Goal: Navigation & Orientation: Find specific page/section

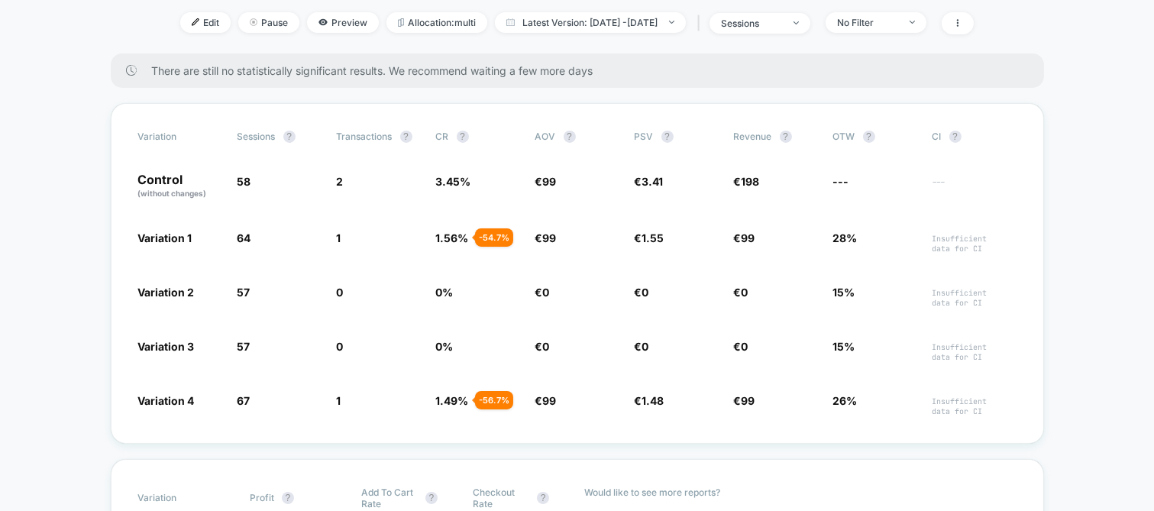
scroll to position [205, 0]
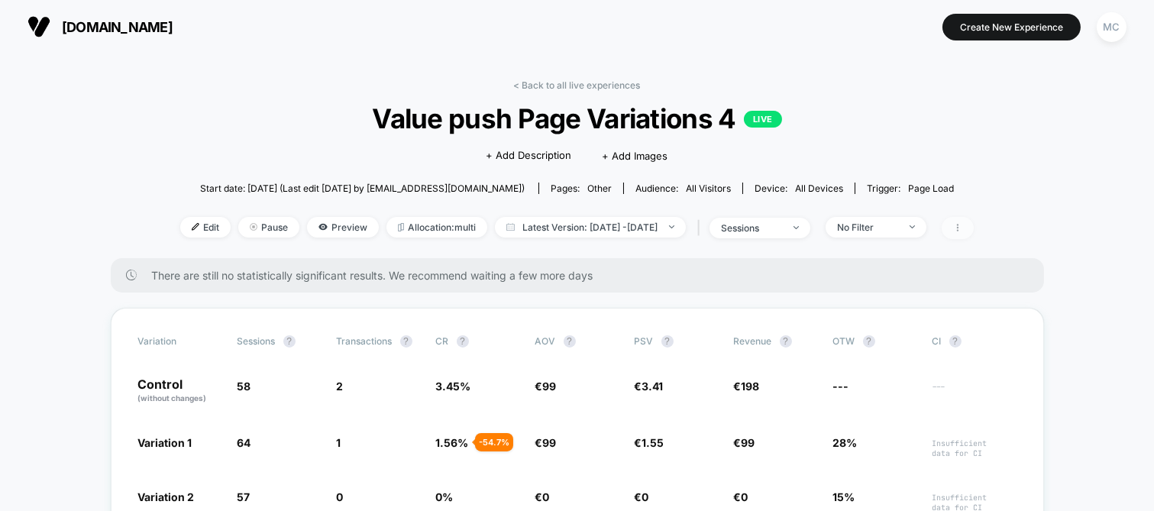
click at [973, 221] on span at bounding box center [957, 228] width 32 height 22
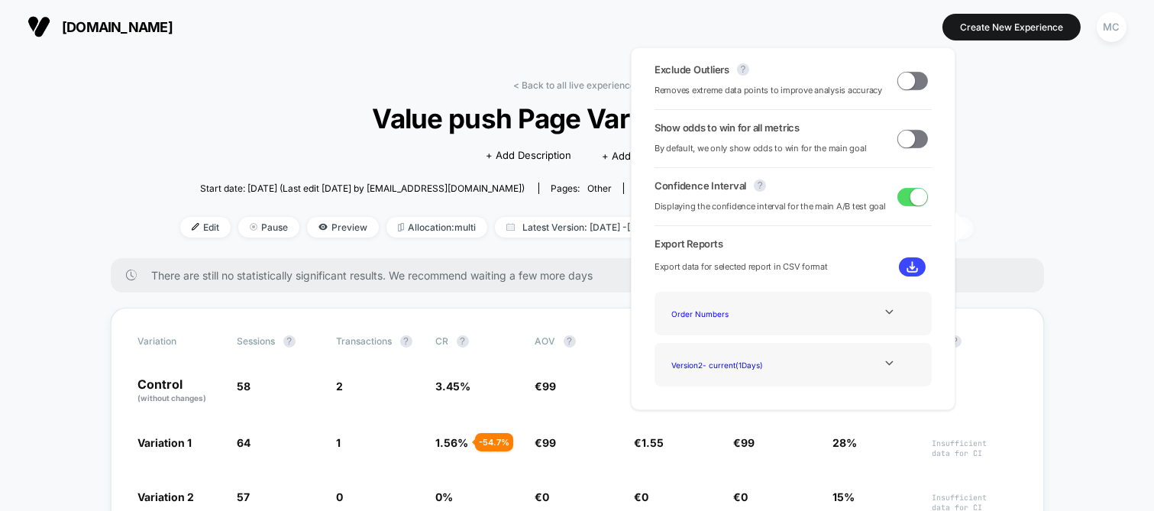
click at [973, 221] on span at bounding box center [957, 228] width 32 height 22
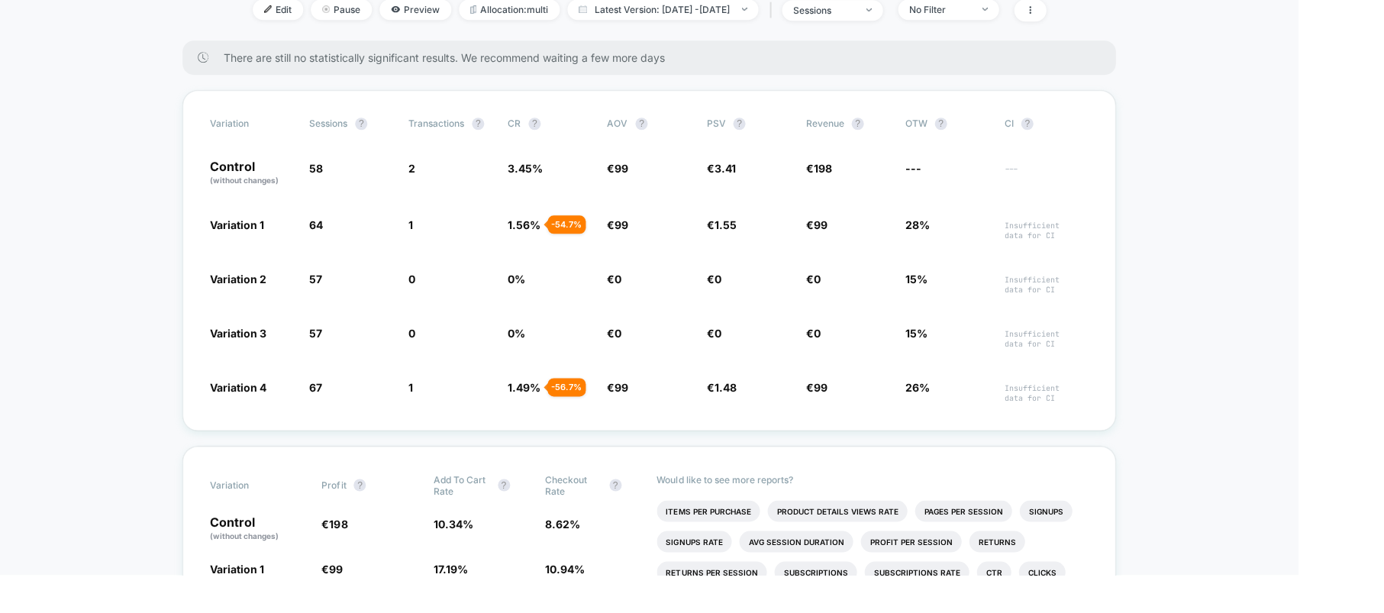
scroll to position [218, 0]
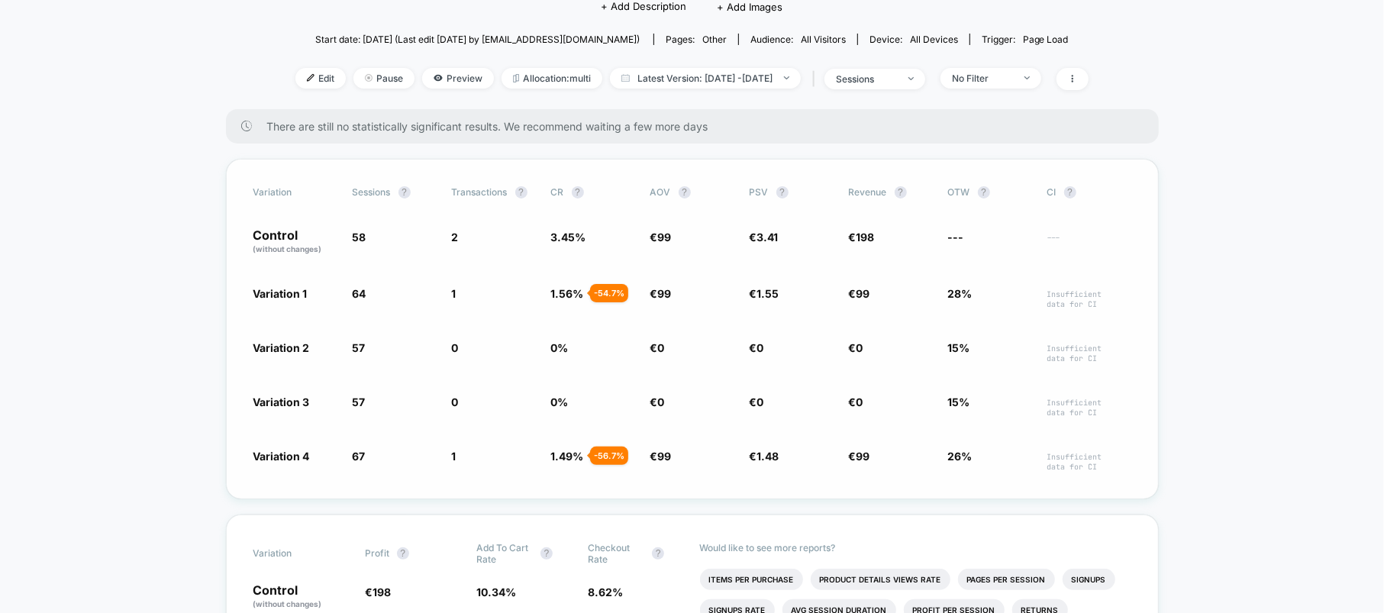
scroll to position [153, 0]
